Goal: Information Seeking & Learning: Learn about a topic

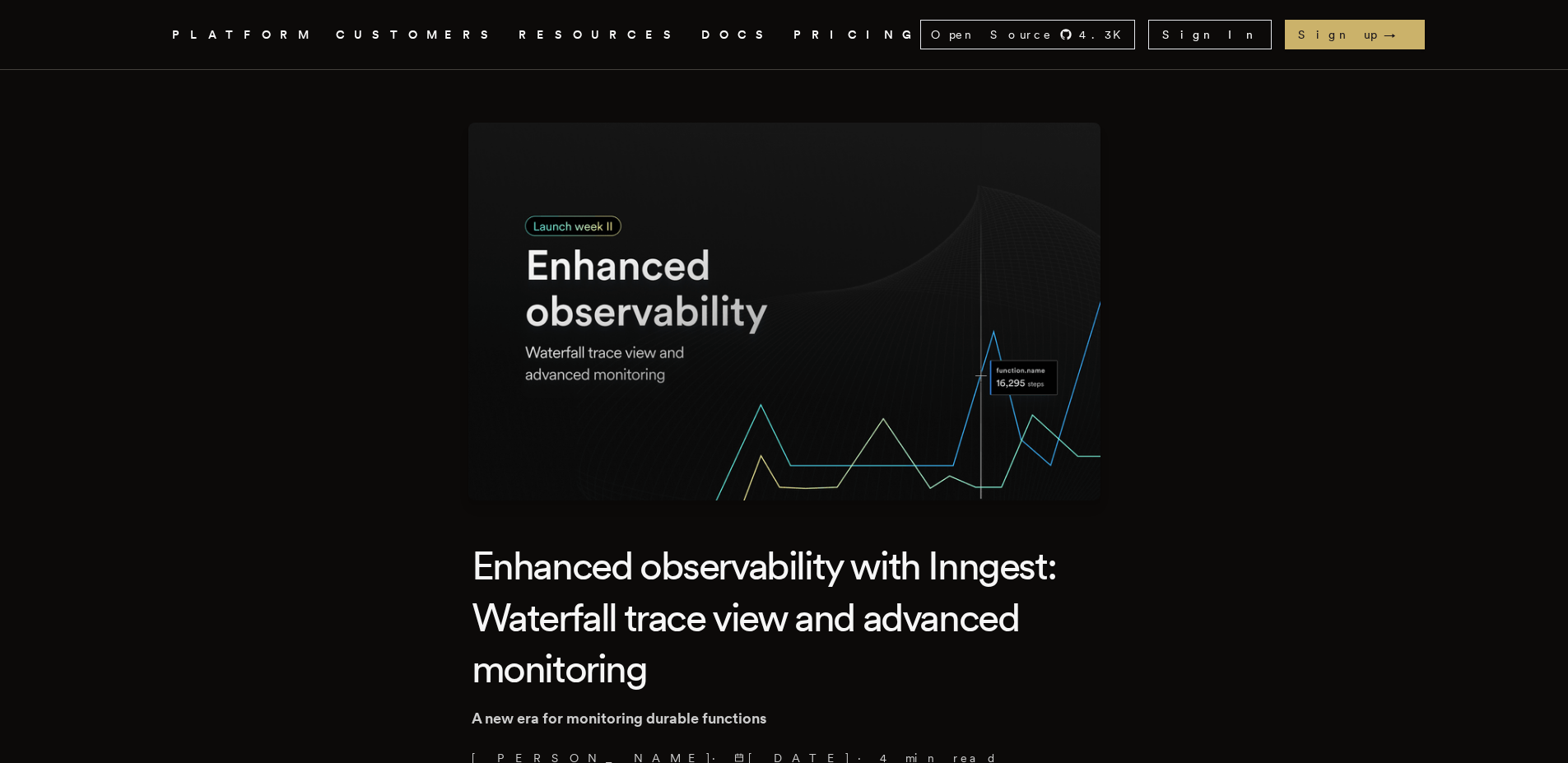
click at [701, 32] on link "DOCS" at bounding box center [737, 35] width 72 height 21
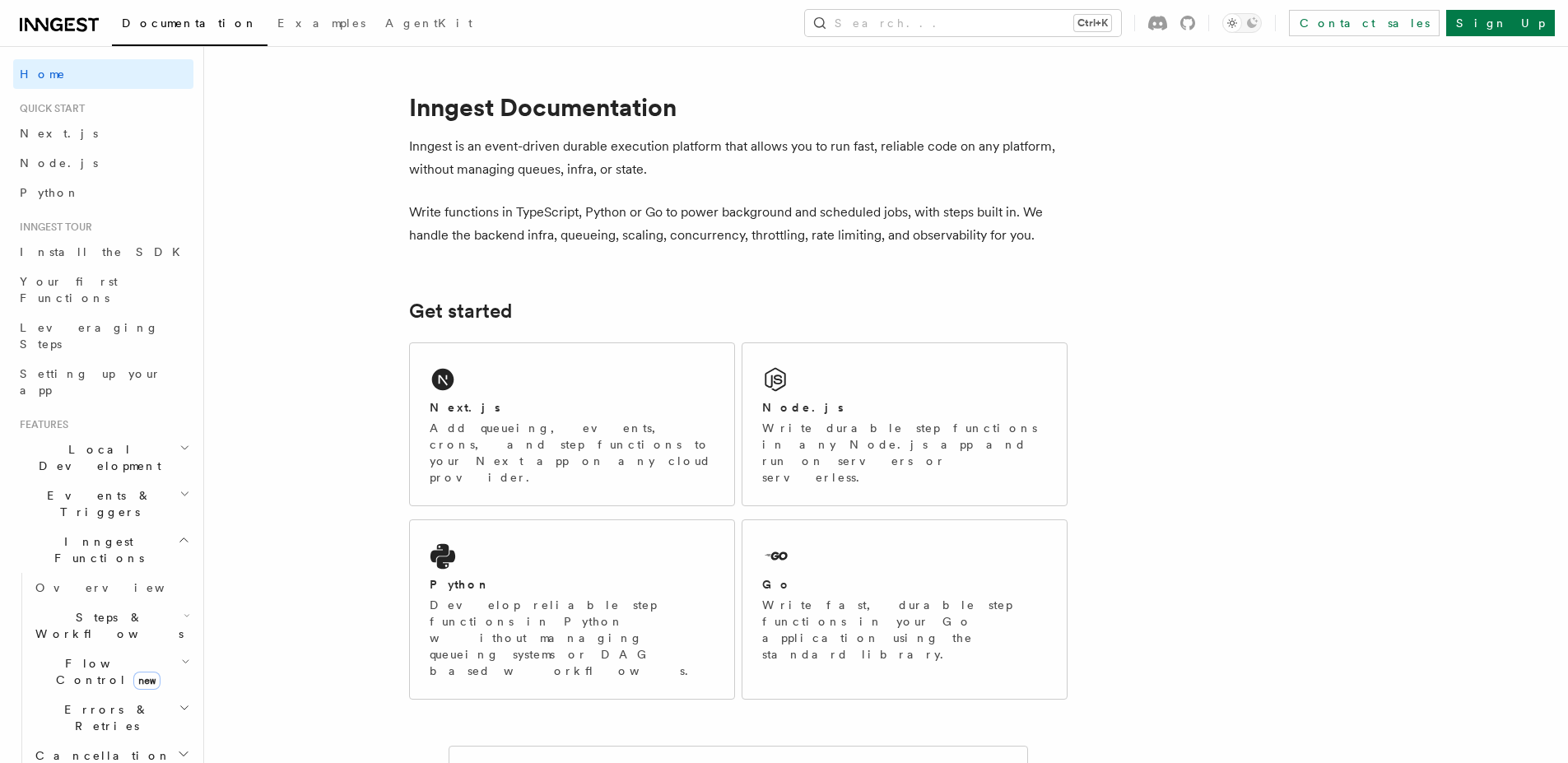
scroll to position [554, 0]
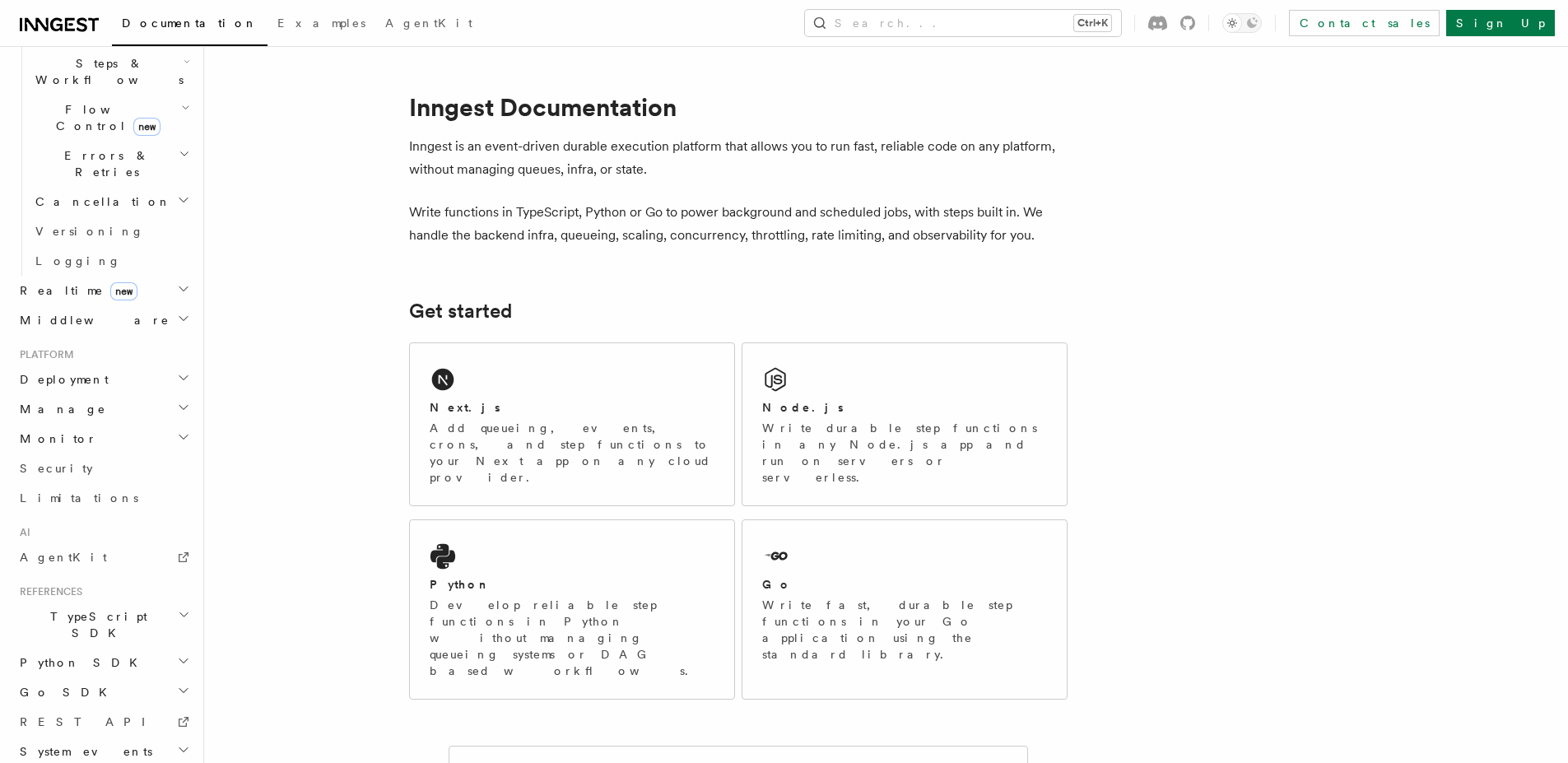
click at [157, 601] on h2 "TypeScript SDK" at bounding box center [104, 625] width 180 height 46
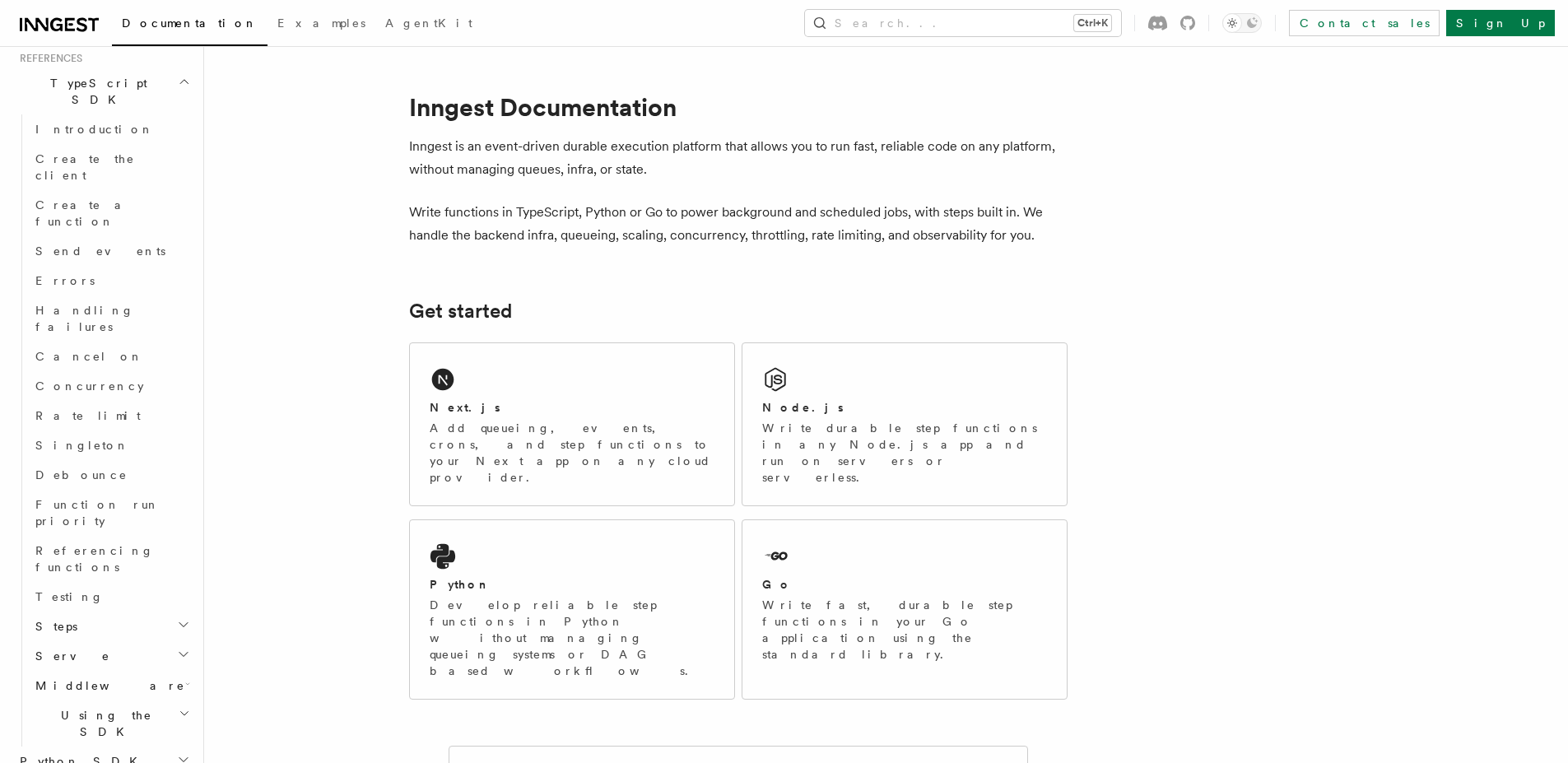
click at [173, 671] on h2 "Middleware" at bounding box center [111, 685] width 164 height 29
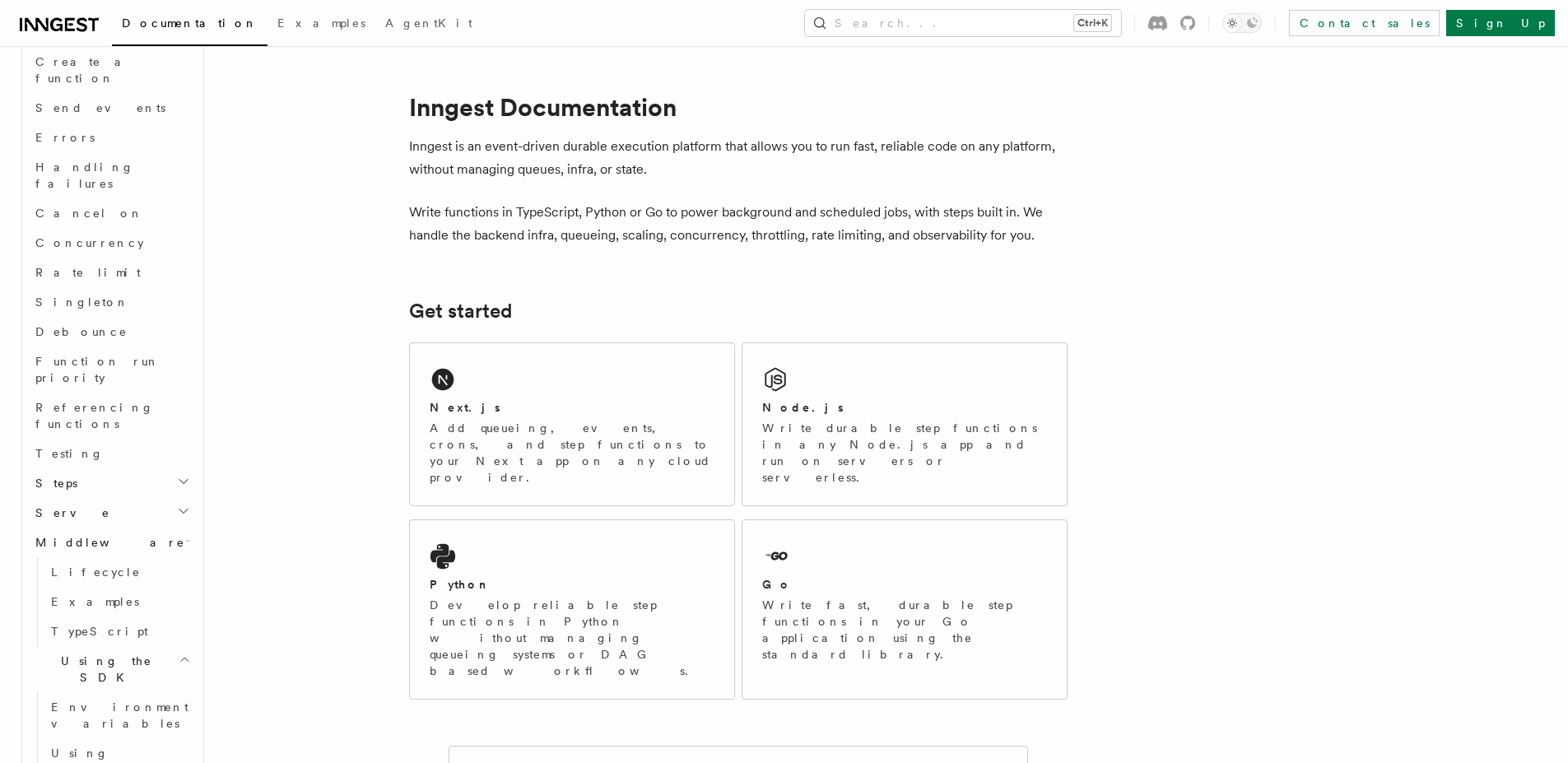
click at [155, 498] on h2 "Serve" at bounding box center [111, 512] width 164 height 29
click at [121, 558] on link "Streaming" at bounding box center [119, 572] width 149 height 29
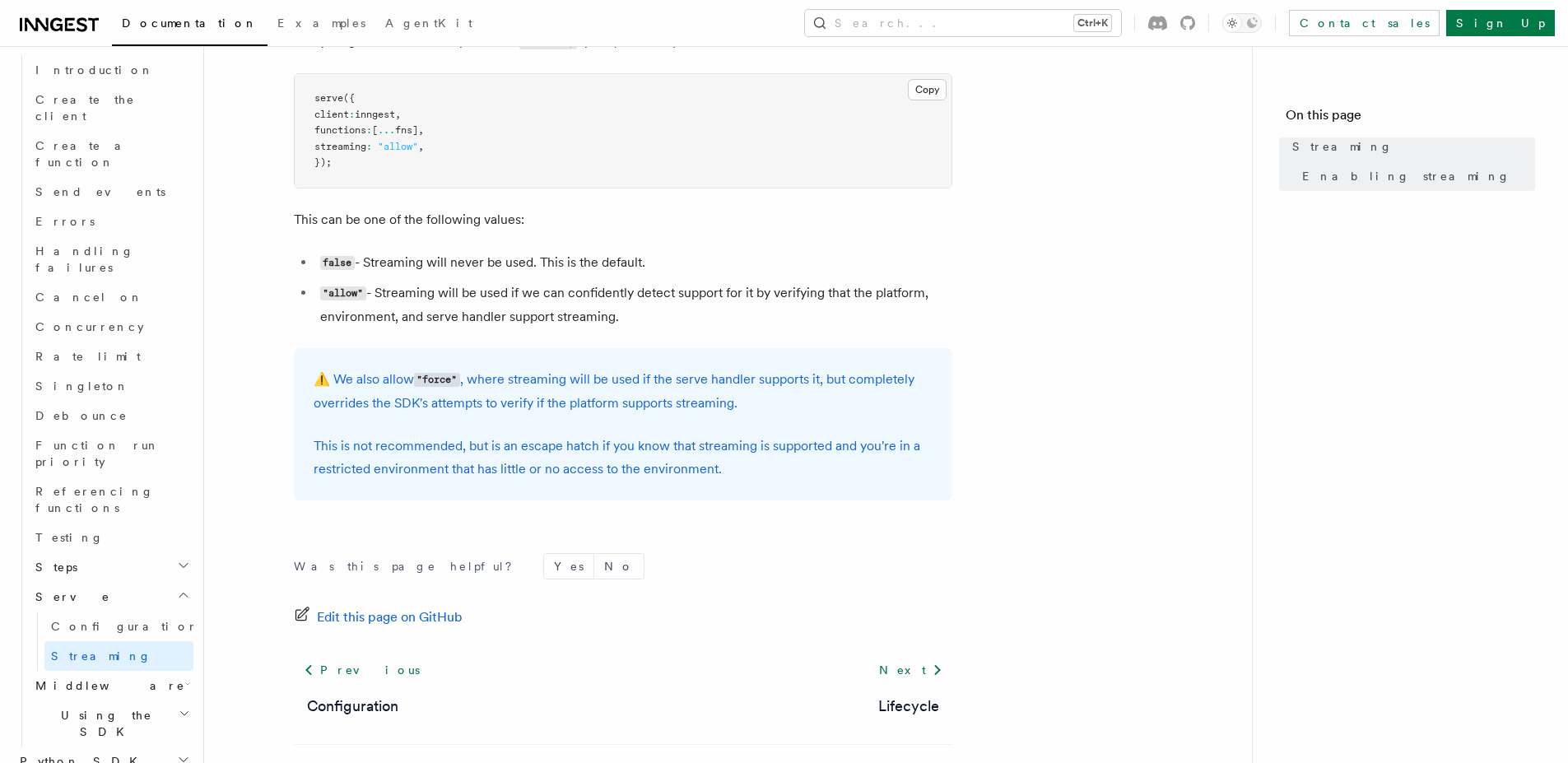
scroll to position [538, 0]
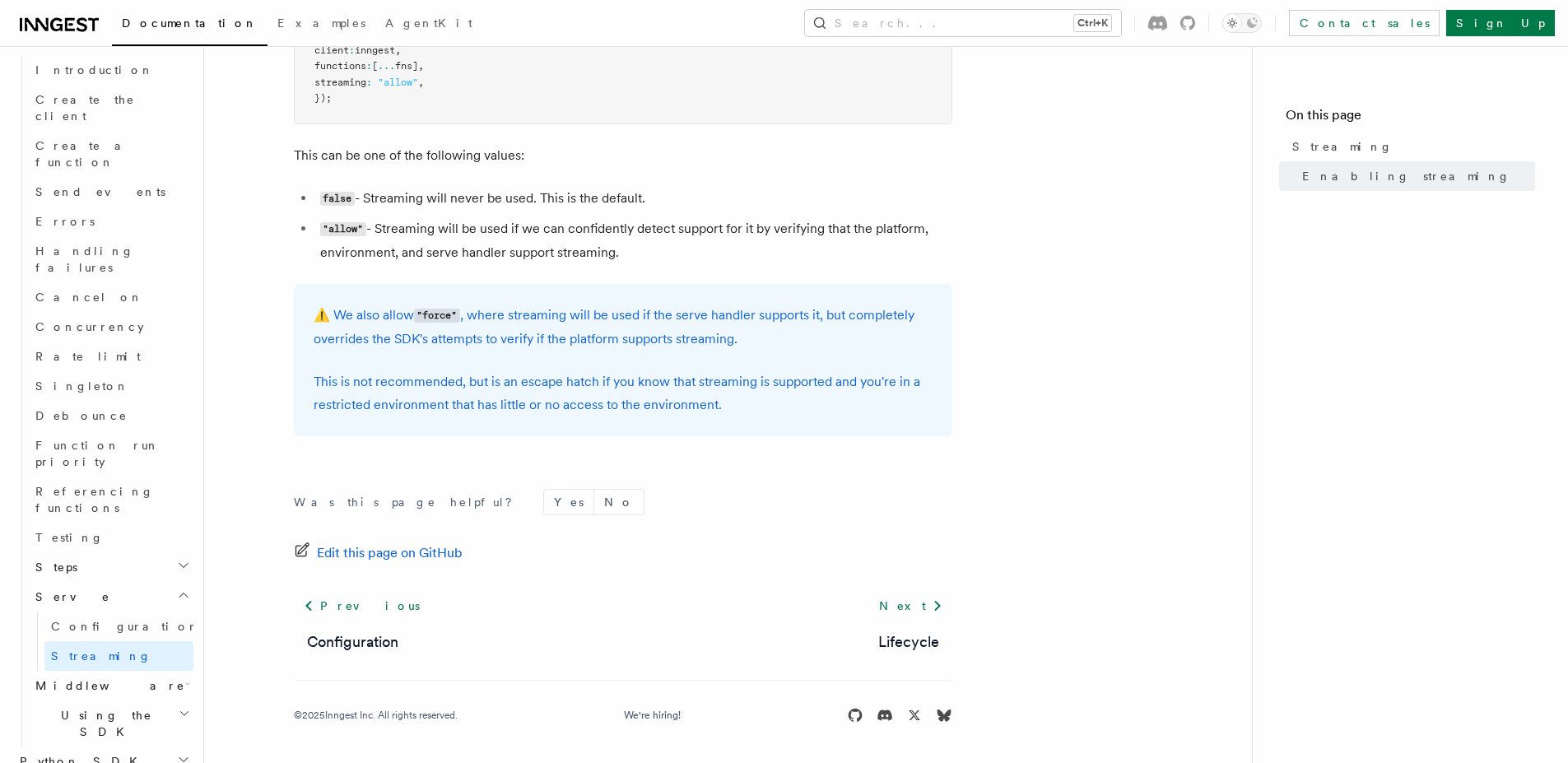
click at [483, 175] on article "References TypeScript SDK Serve Streaming In select environments, the SDK allow…" at bounding box center [728, 148] width 995 height 1228
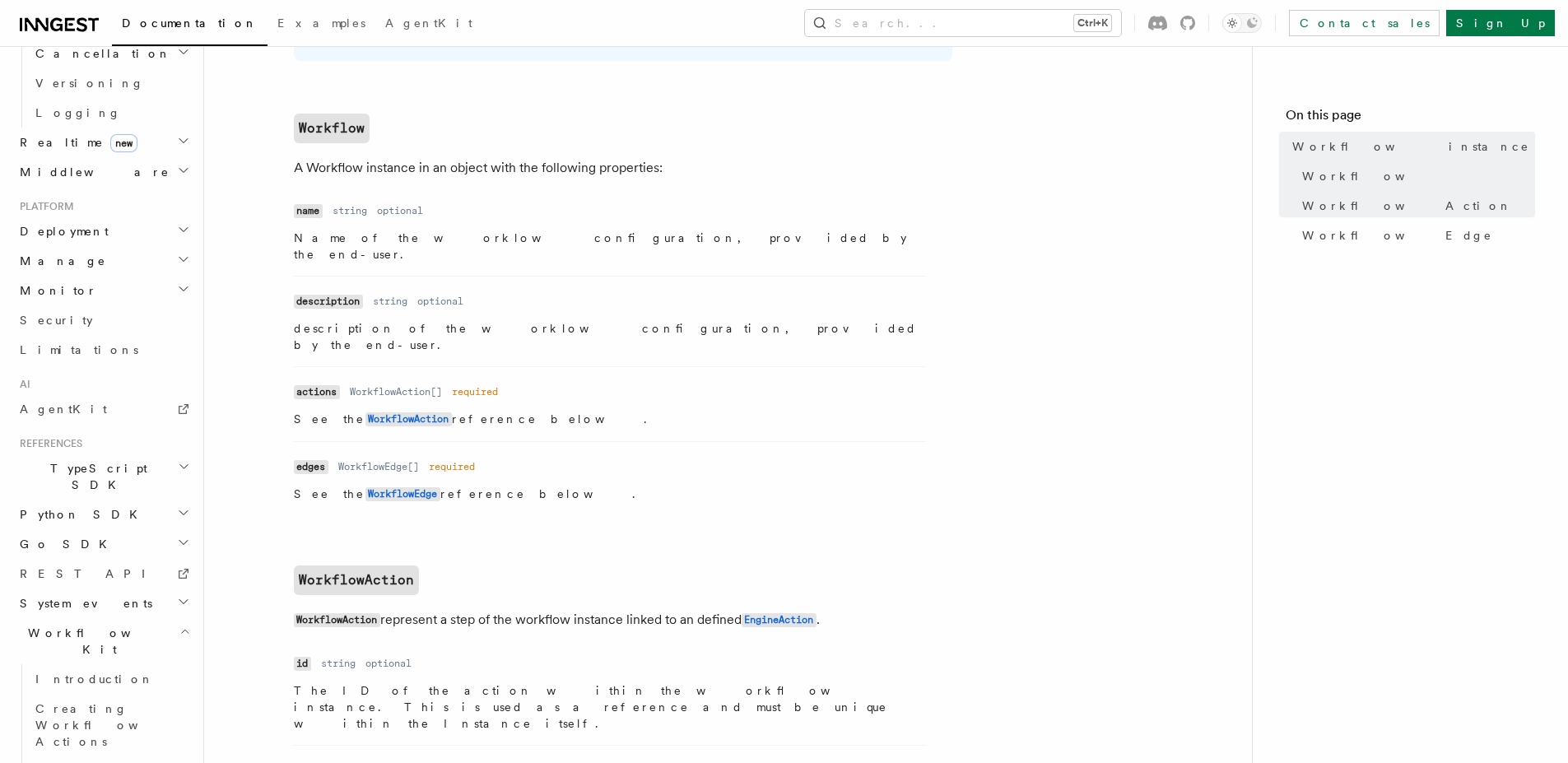
scroll to position [832, 0]
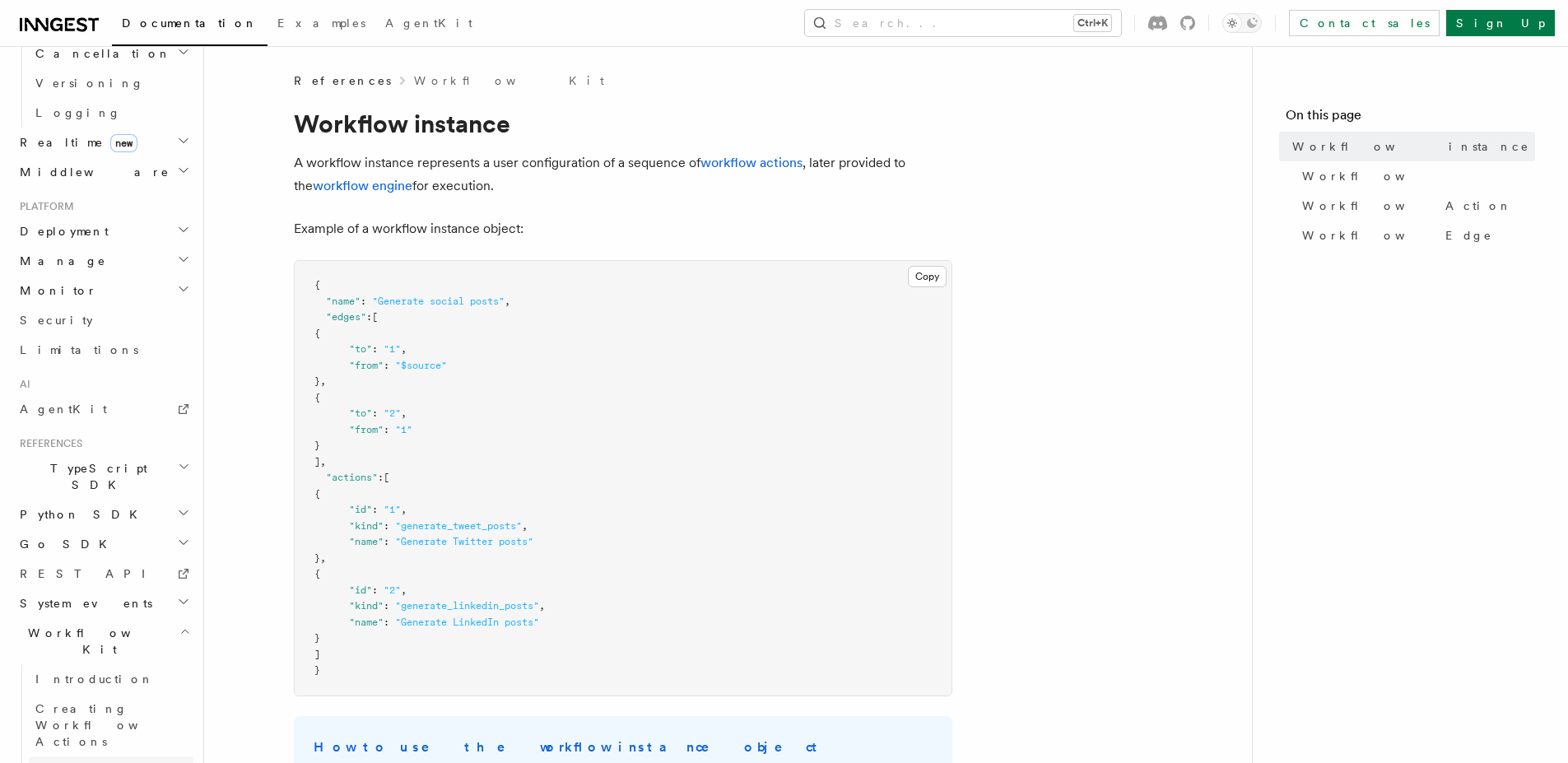
scroll to position [0, 0]
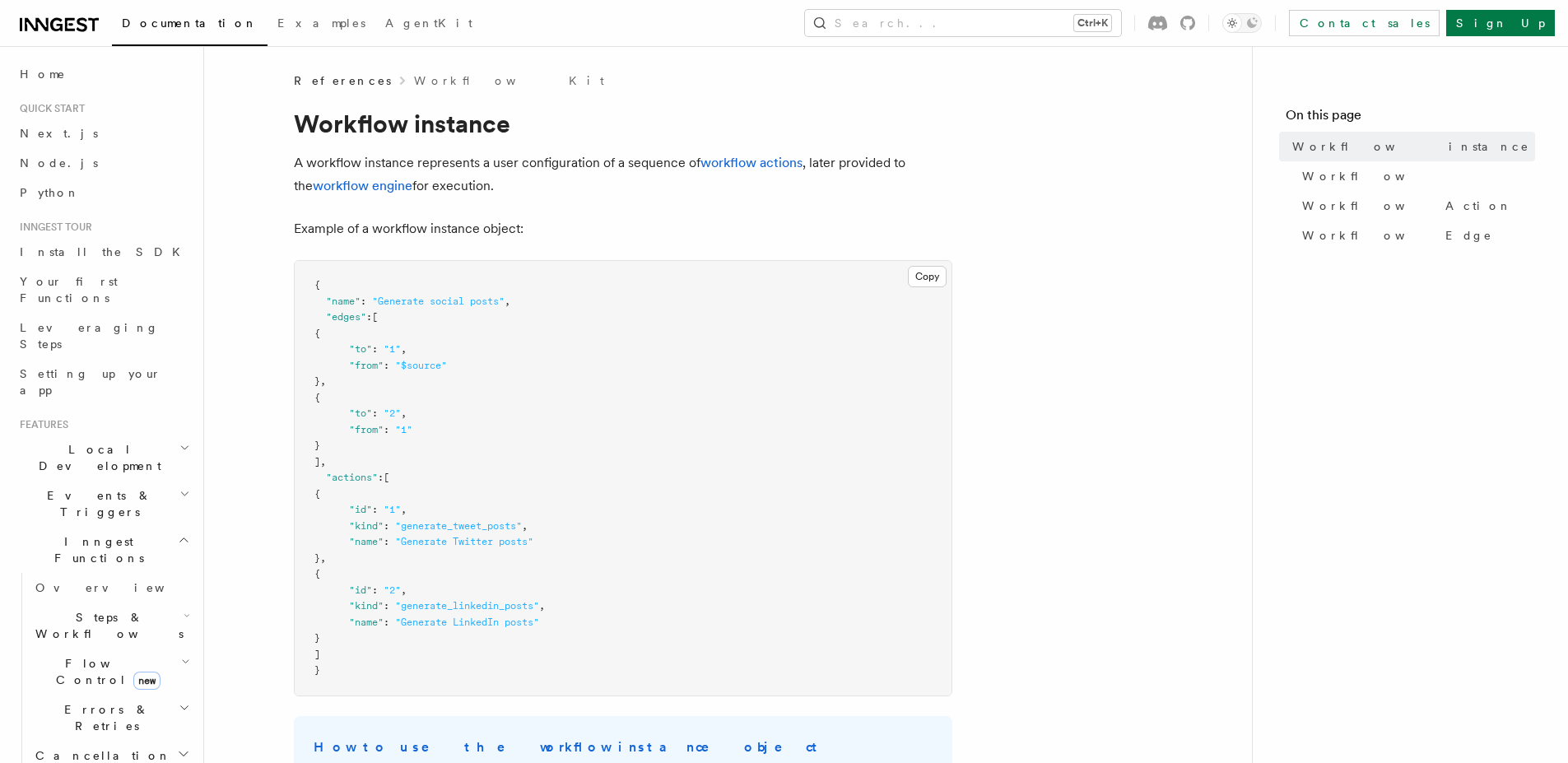
click at [105, 481] on h2 "Events & Triggers" at bounding box center [104, 504] width 180 height 46
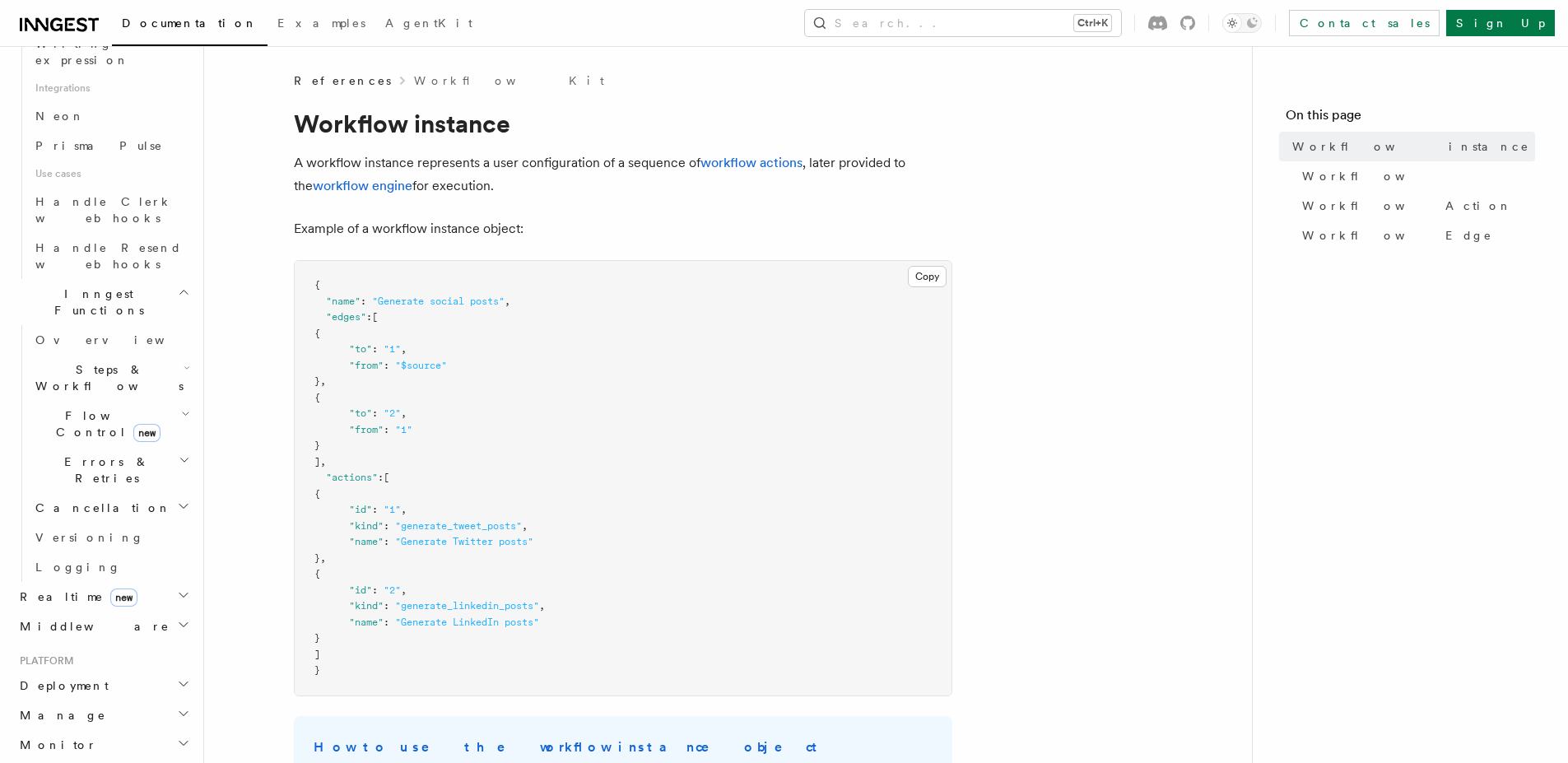
scroll to position [1052, 0]
click at [135, 555] on link "Logging" at bounding box center [111, 569] width 164 height 29
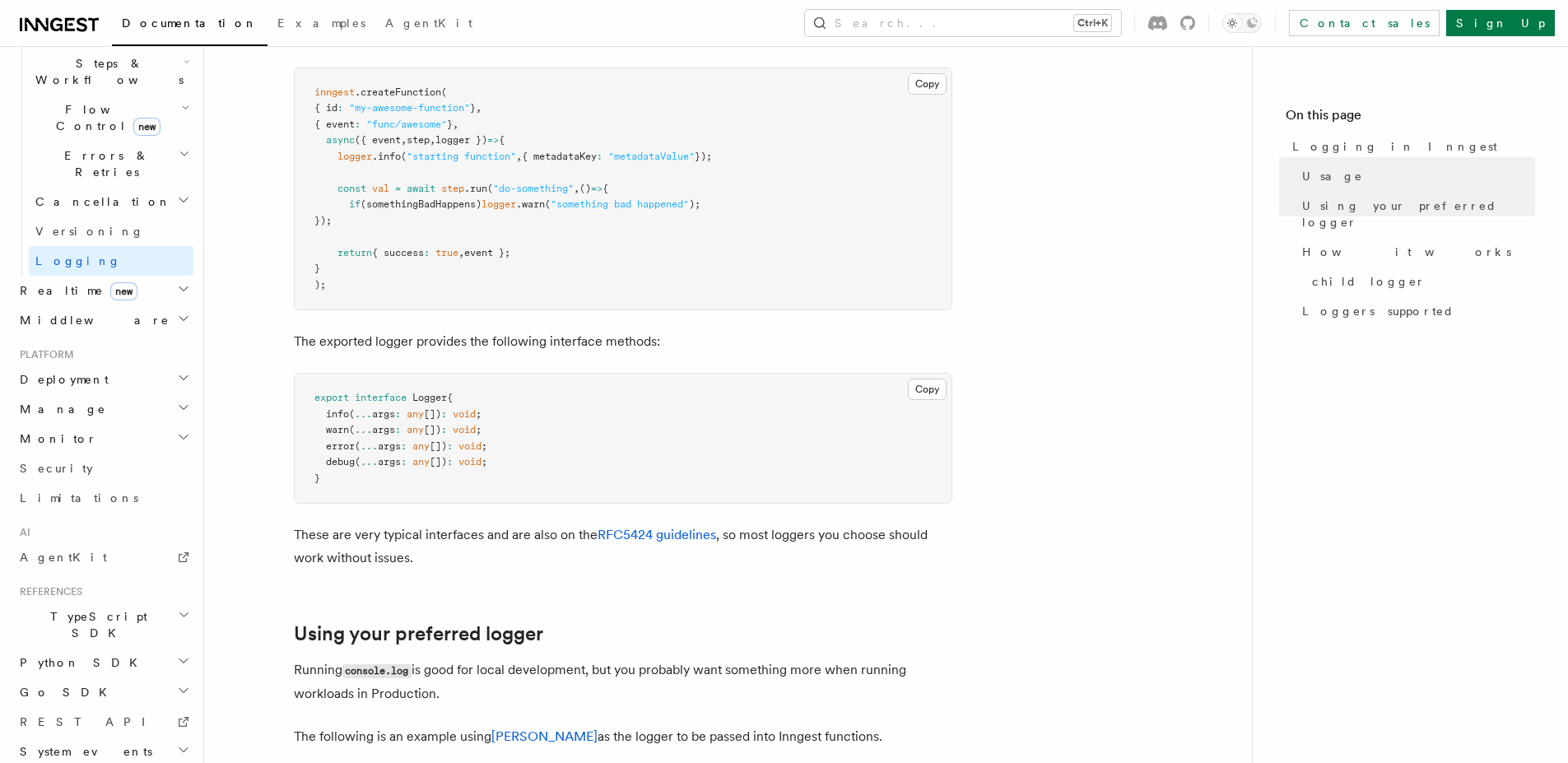
scroll to position [722, 0]
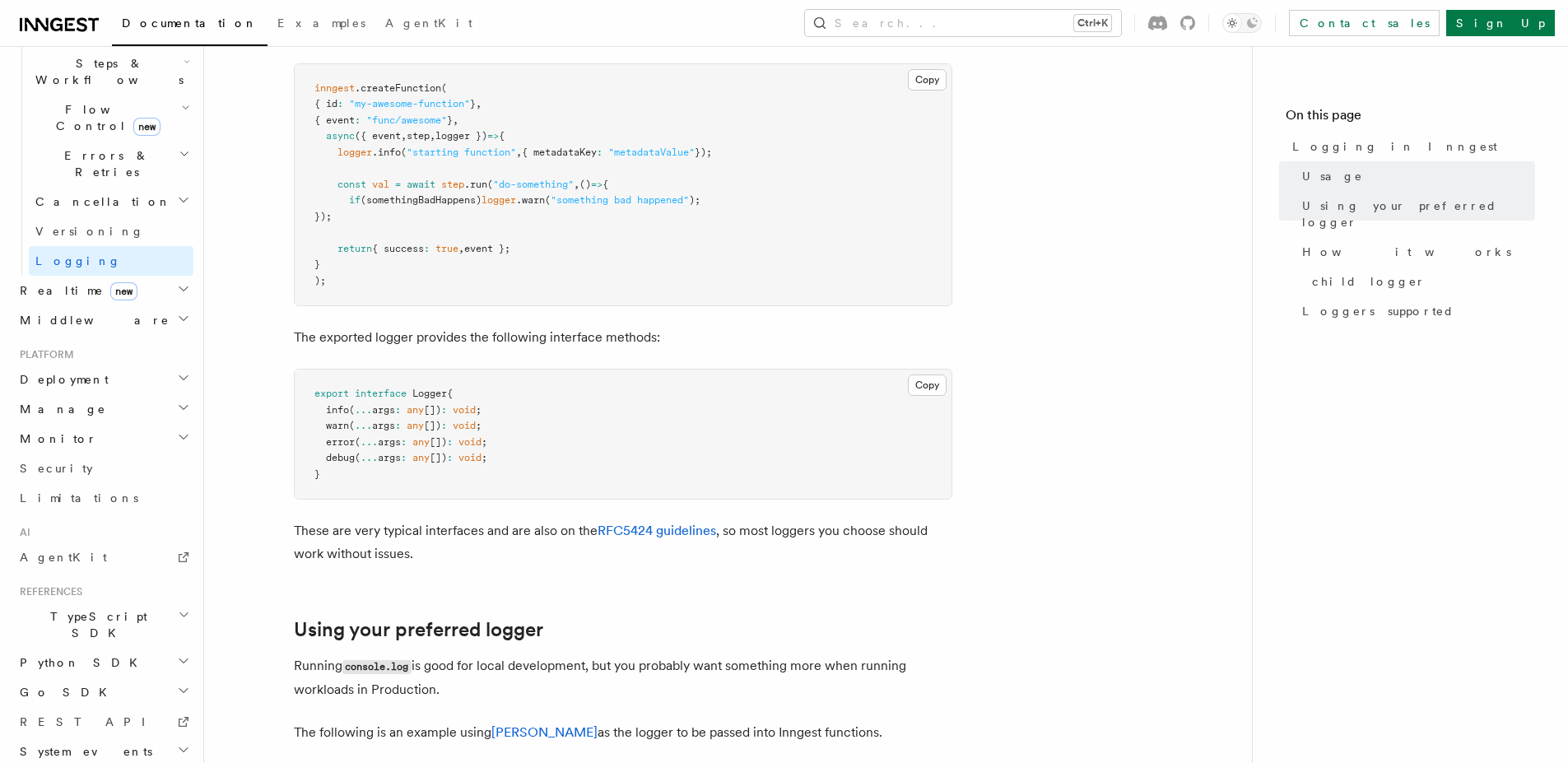
click at [129, 276] on h2 "Realtime new" at bounding box center [104, 290] width 180 height 29
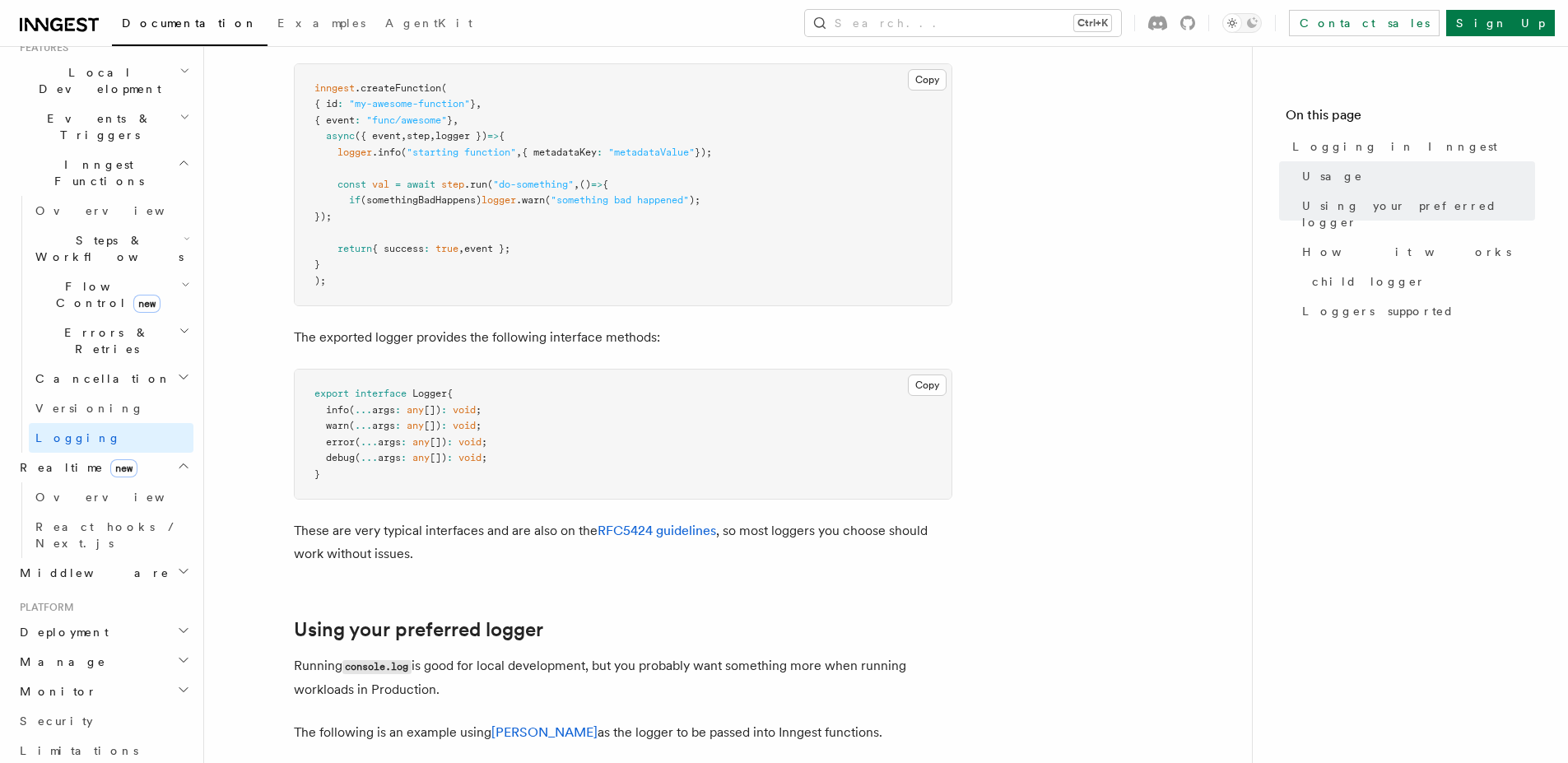
scroll to position [373, 0]
click at [1088, 19] on button "Search... Ctrl+K" at bounding box center [963, 22] width 316 height 26
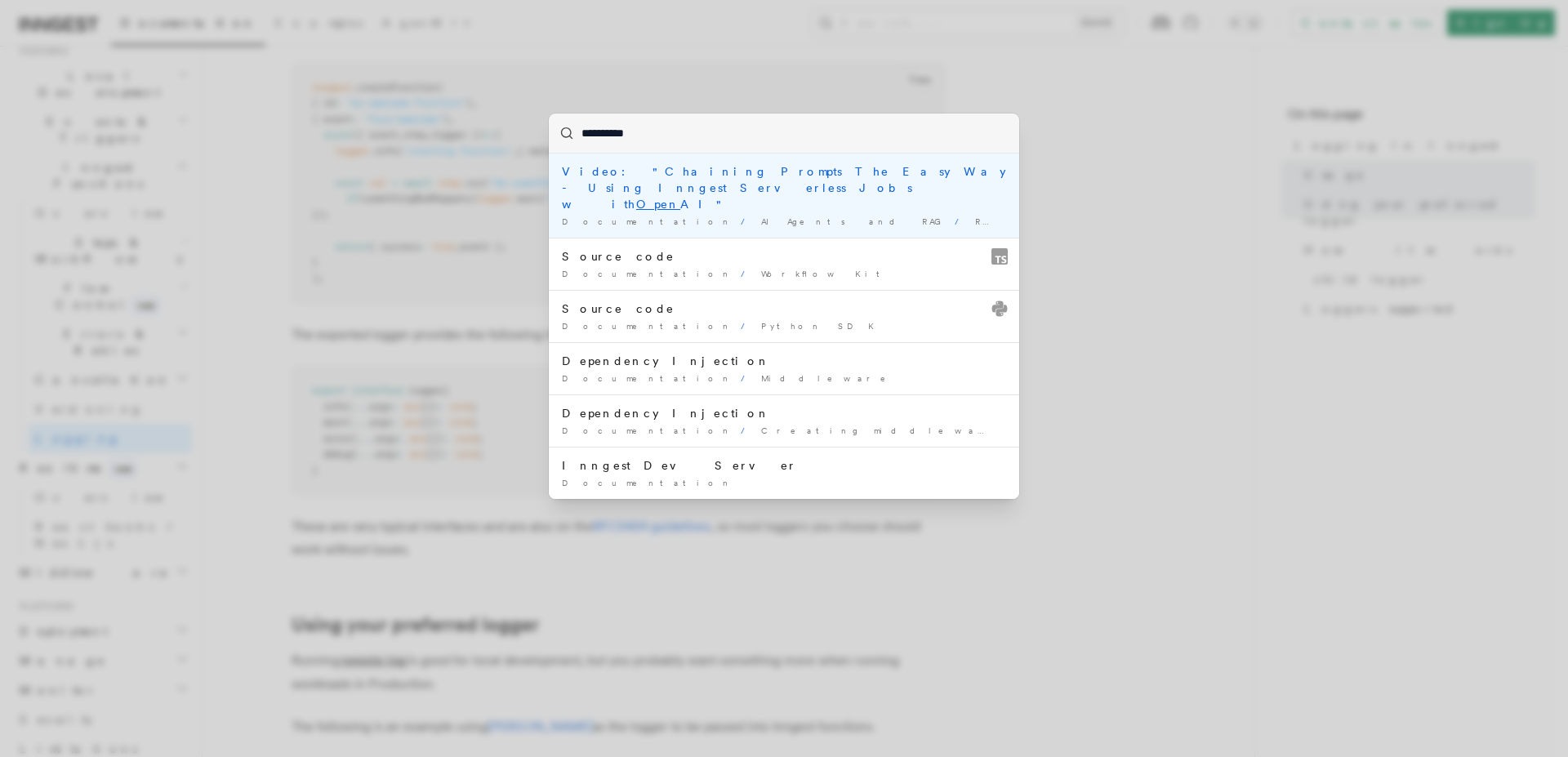
type input "**********"
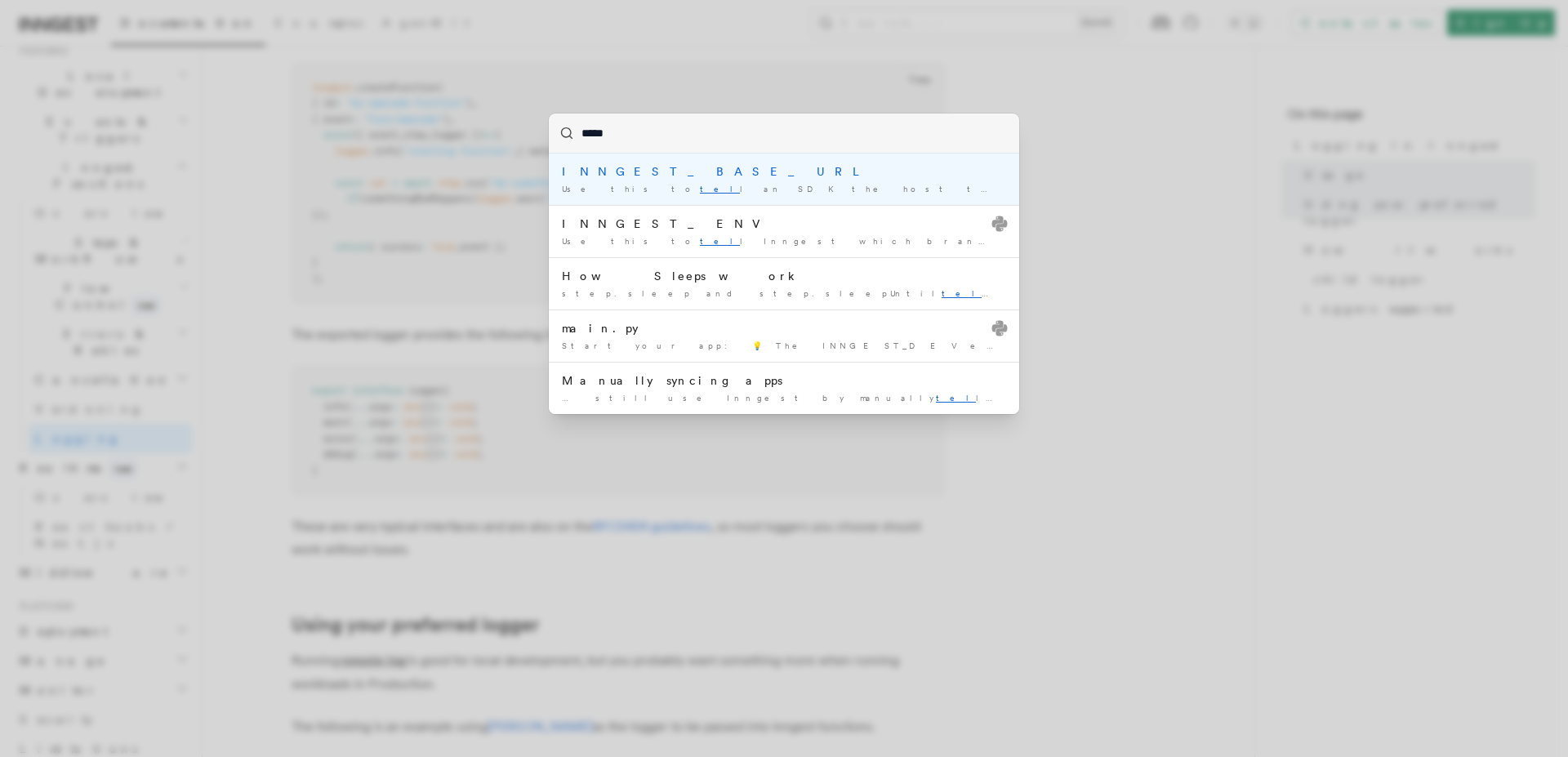
type input "******"
type input "****"
click at [1143, 82] on div "**** INNGEST_BASE_URL Use this to tel l an SDK the host to use … INNGEST_ENV Us…" at bounding box center [784, 378] width 1568 height 757
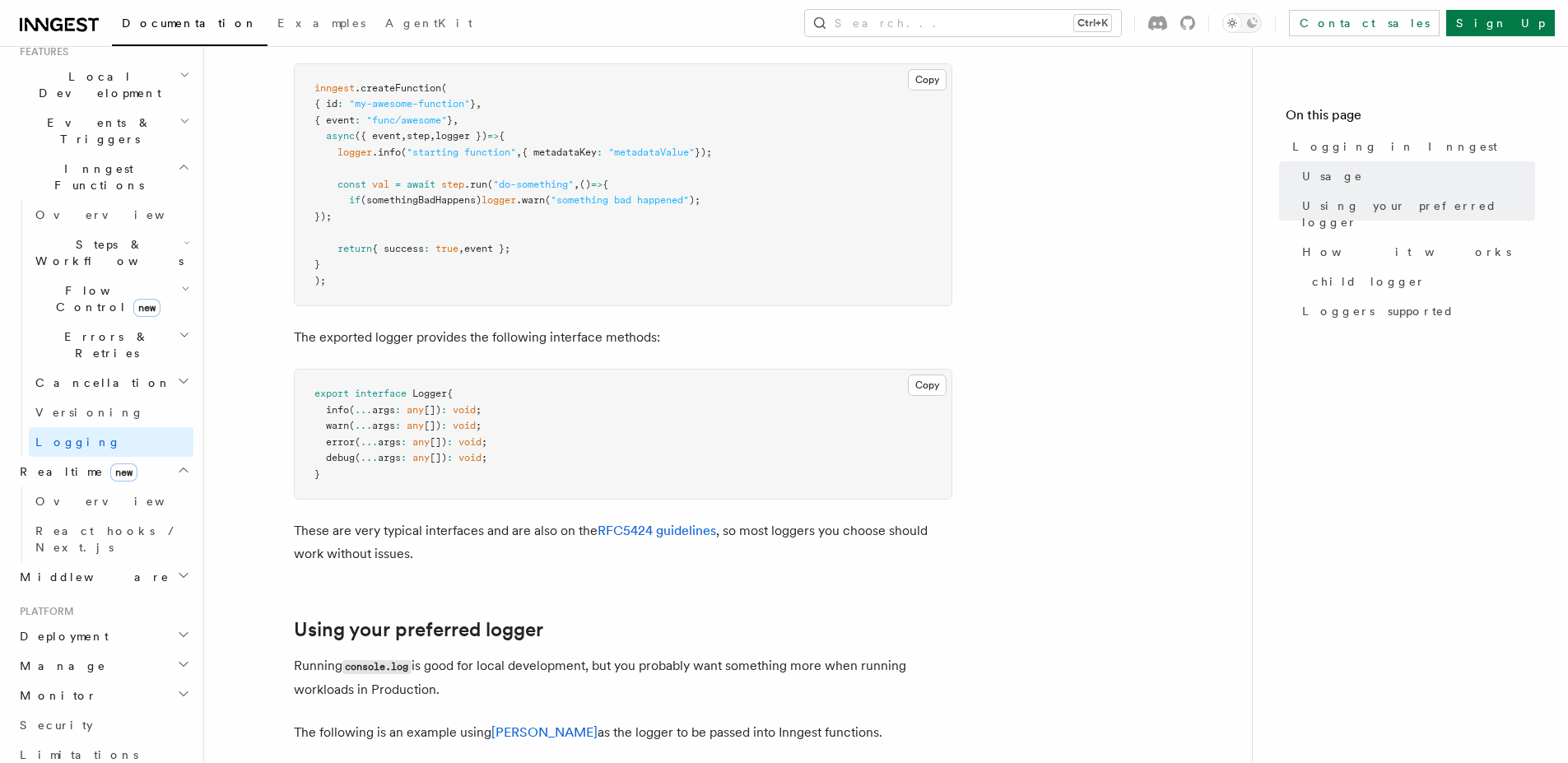
scroll to position [0, 0]
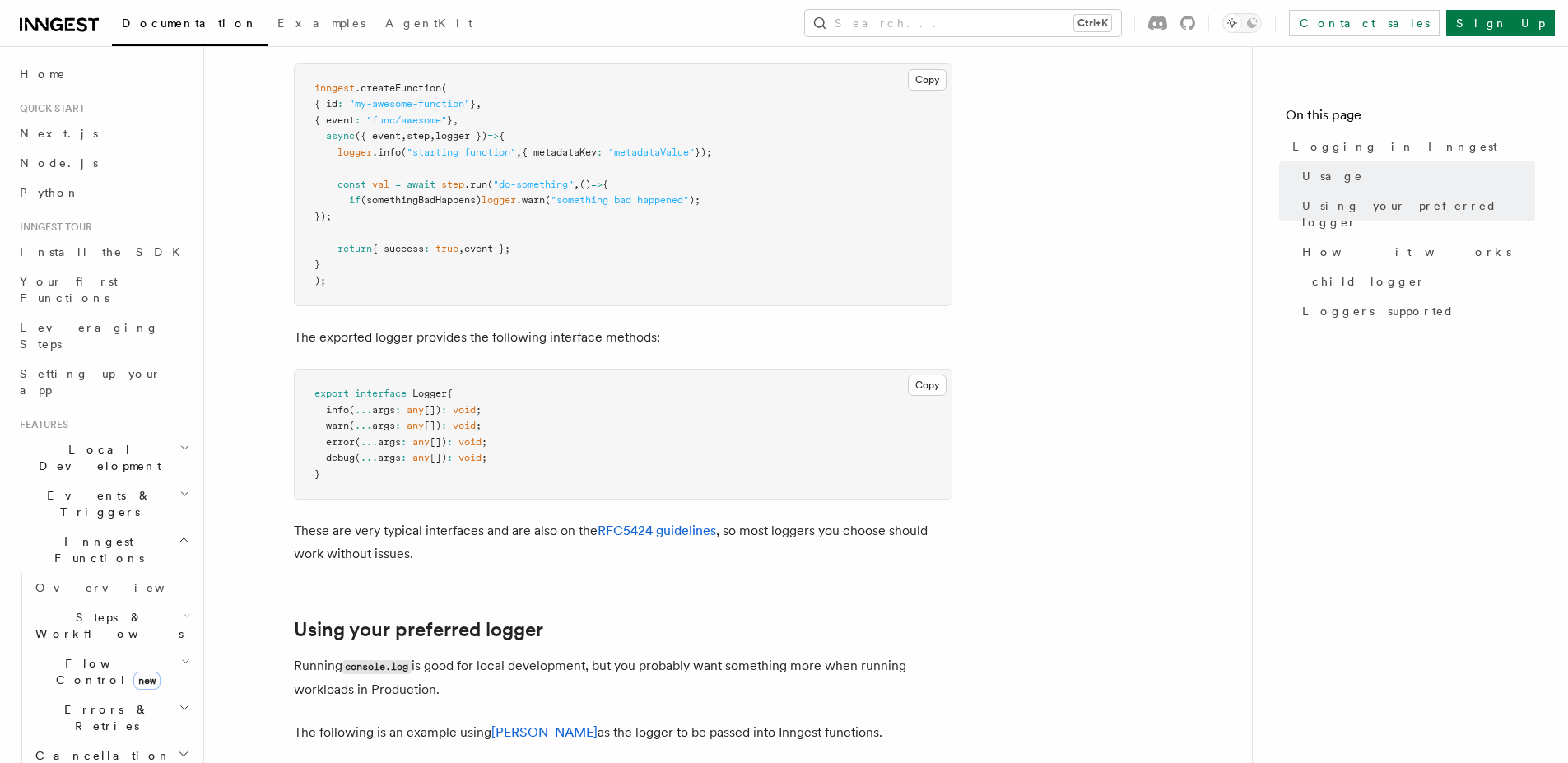
click at [58, 12] on link at bounding box center [59, 23] width 79 height 23
